Goal: Information Seeking & Learning: Learn about a topic

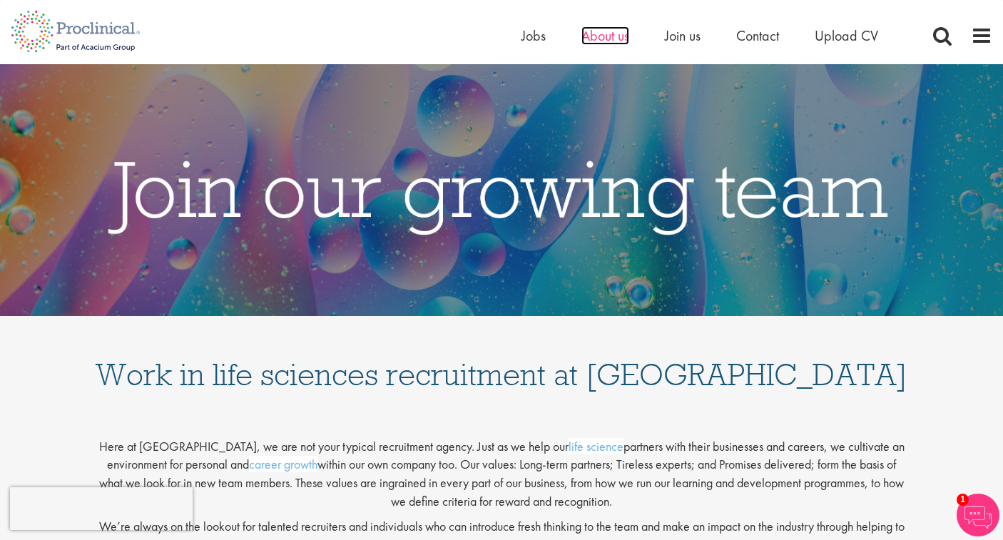
click at [604, 40] on span "About us" at bounding box center [605, 35] width 48 height 19
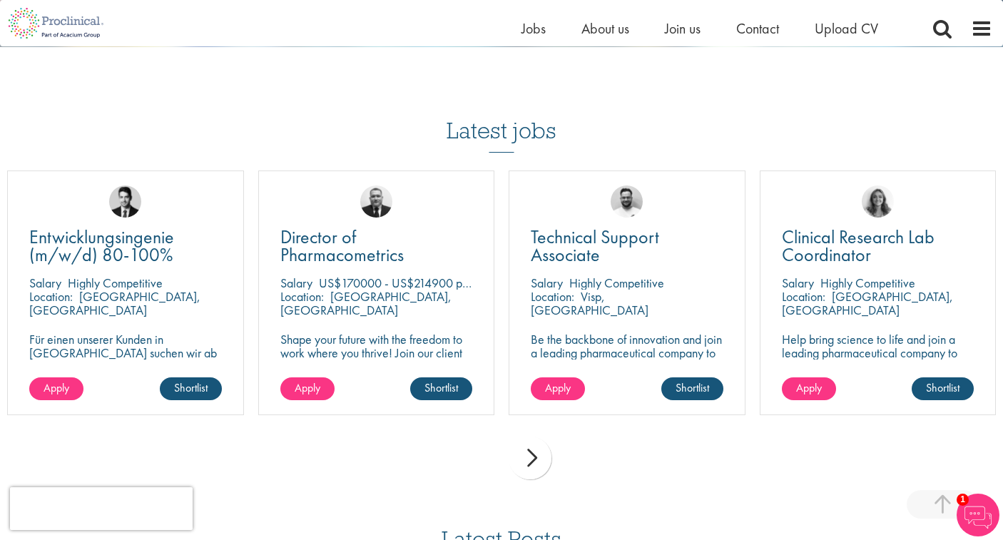
scroll to position [2544, 0]
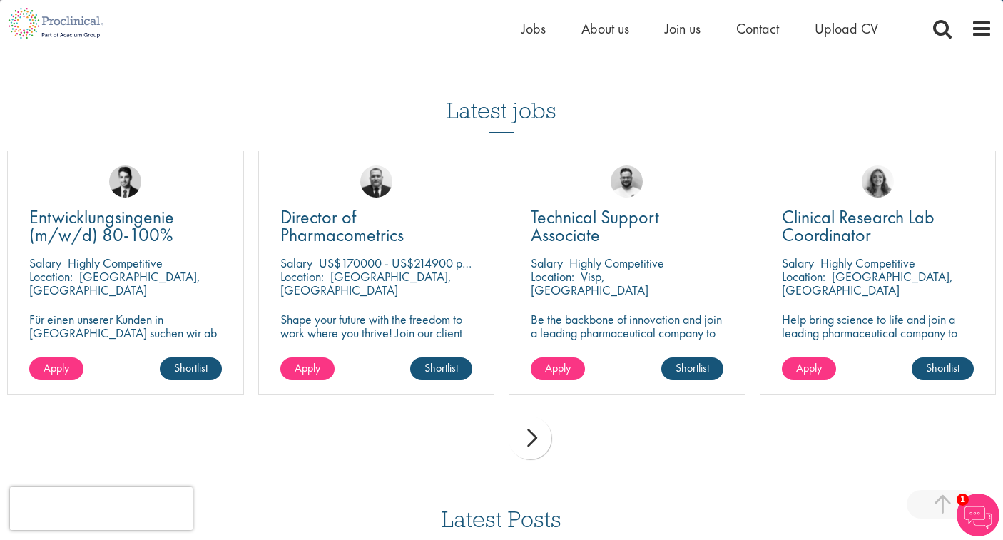
click at [532, 436] on div "next" at bounding box center [530, 438] width 43 height 43
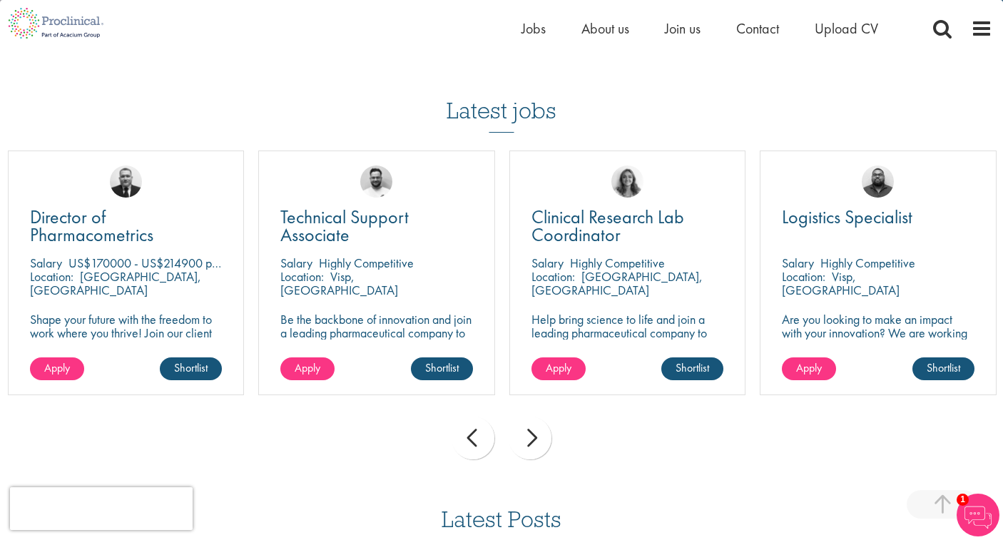
click at [532, 436] on div "next" at bounding box center [530, 438] width 43 height 43
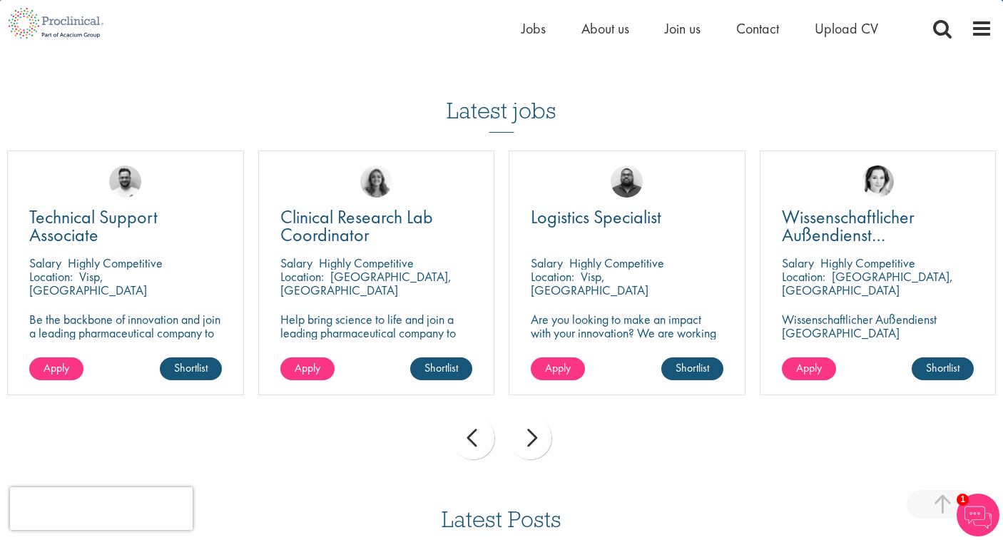
click at [532, 436] on div "next" at bounding box center [530, 438] width 43 height 43
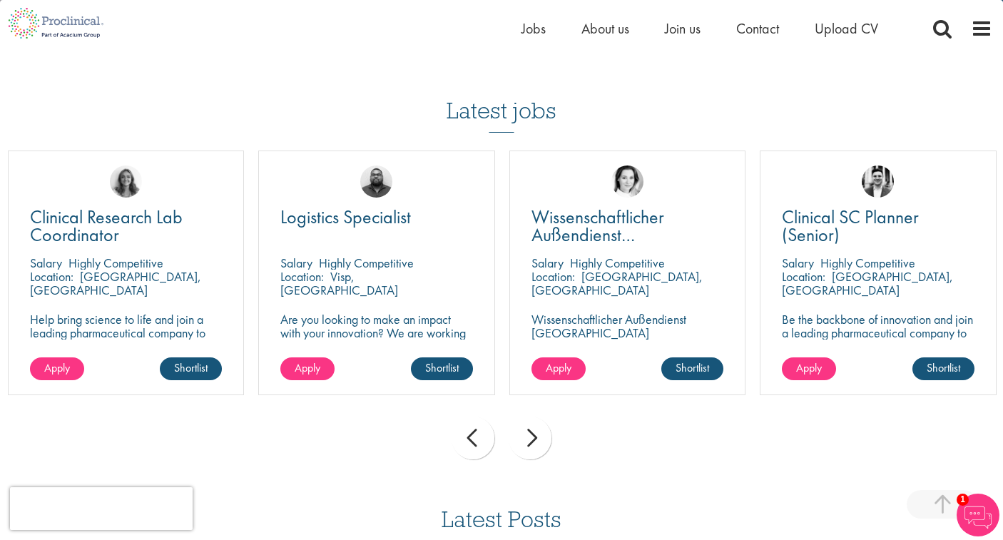
click at [532, 436] on div "next" at bounding box center [530, 438] width 43 height 43
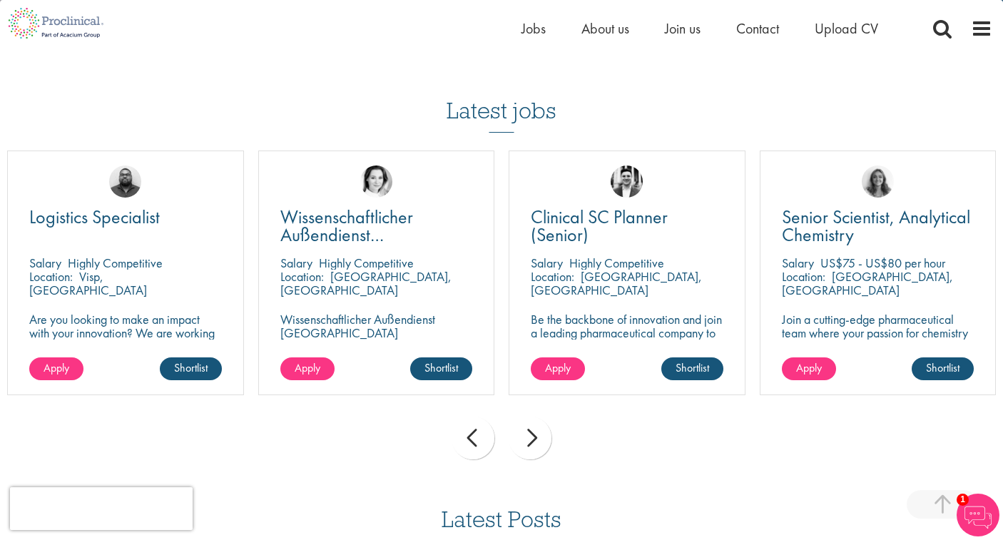
click at [532, 436] on div "next" at bounding box center [530, 438] width 43 height 43
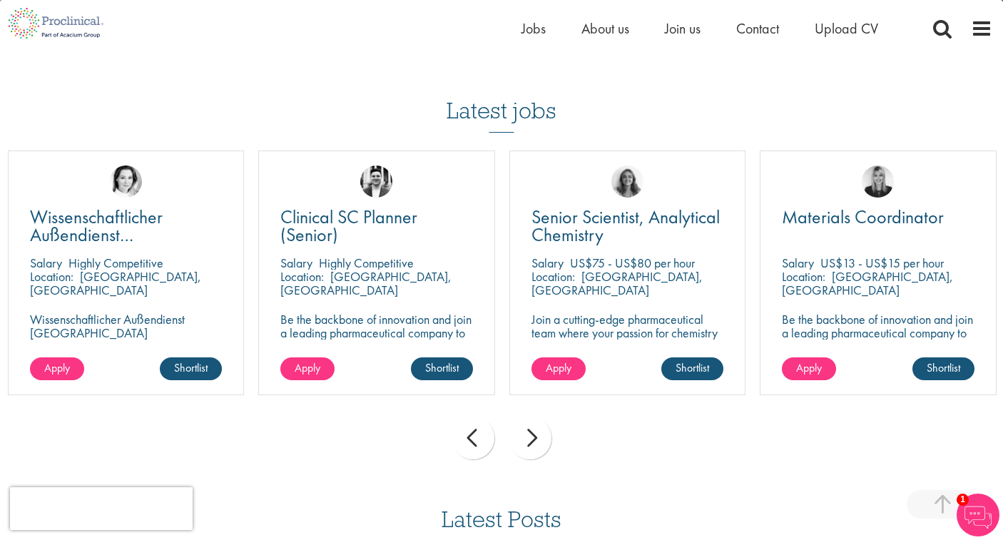
click at [532, 436] on div "next" at bounding box center [530, 438] width 43 height 43
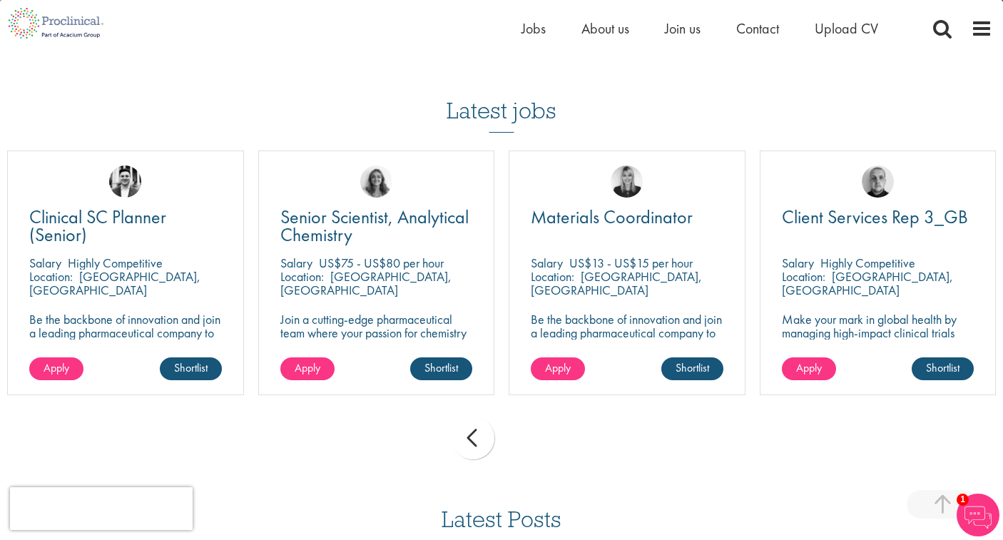
click at [532, 436] on div "prev next" at bounding box center [501, 440] width 1003 height 62
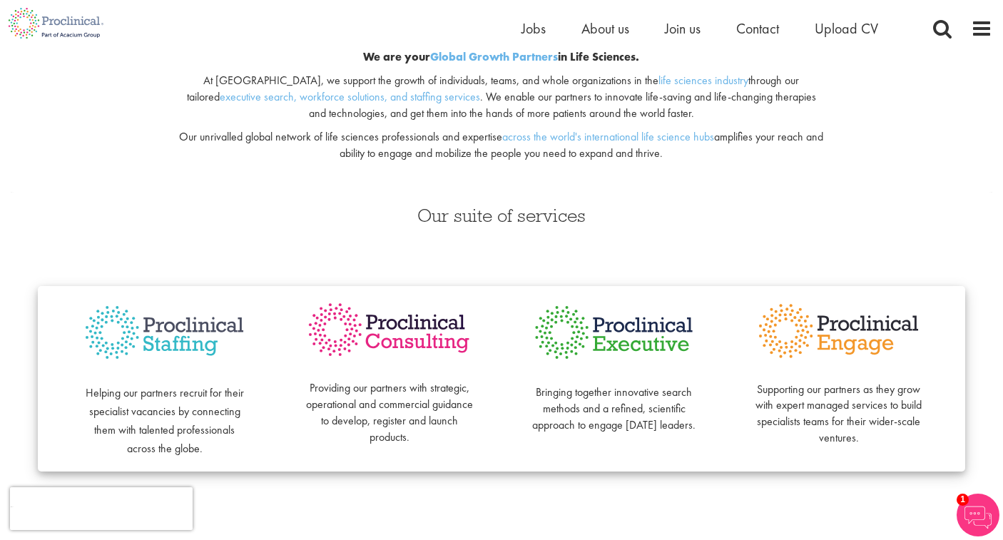
scroll to position [0, 0]
